Goal: Book appointment/travel/reservation

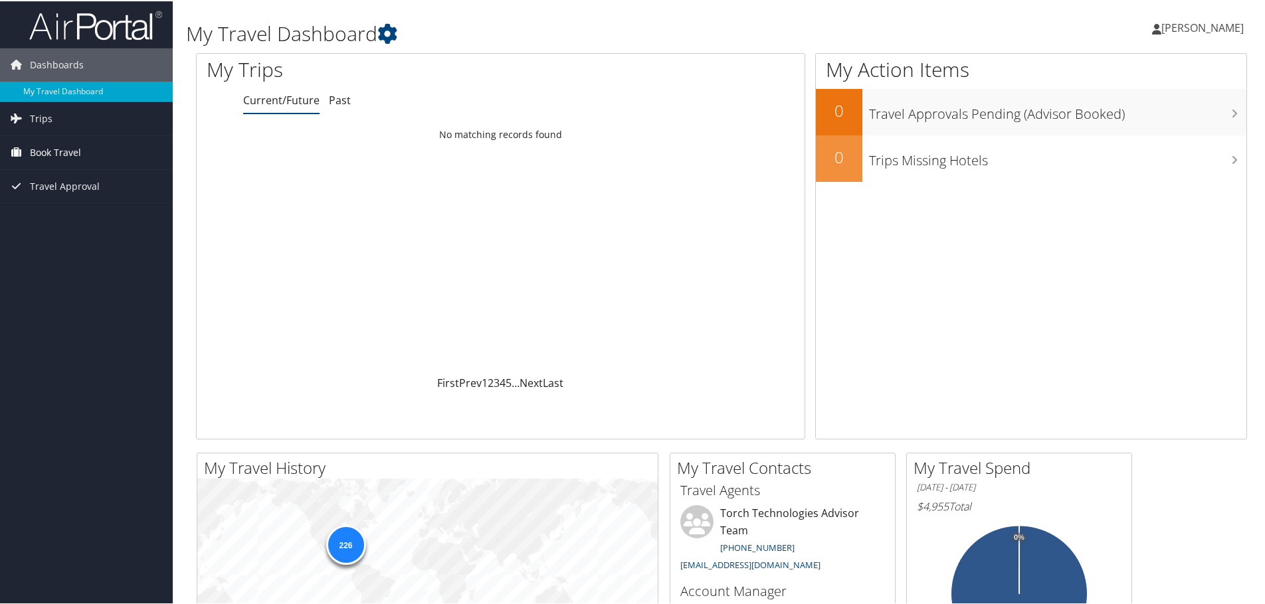
click at [42, 151] on span "Book Travel" at bounding box center [55, 151] width 51 height 33
click at [58, 217] on link "Book/Manage Online Trips" at bounding box center [86, 218] width 173 height 20
click at [80, 219] on link "Book/Manage Online Trips" at bounding box center [86, 218] width 173 height 20
